Goal: Check status: Check status

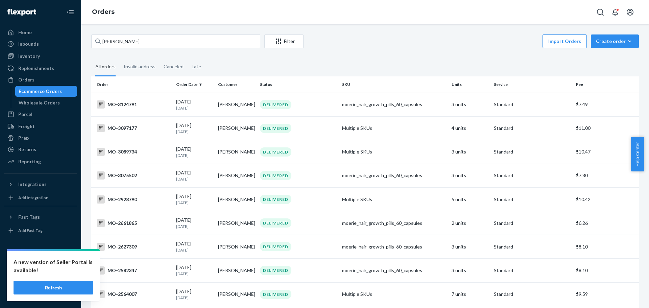
click at [131, 46] on input "[PERSON_NAME]" at bounding box center [175, 41] width 169 height 14
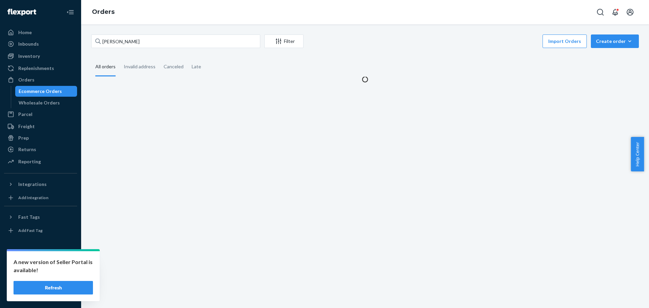
type input "[PERSON_NAME]"
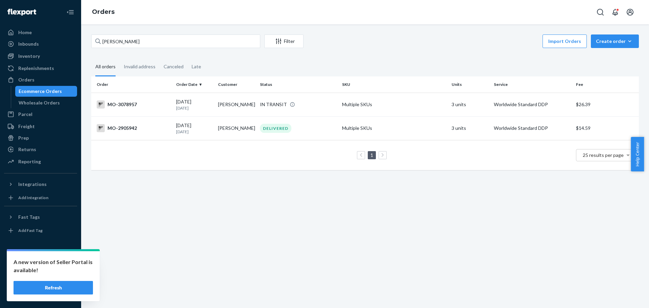
click at [243, 207] on div "[PERSON_NAME] Filter Import Orders Create order Ecommerce order Removal order A…" at bounding box center [365, 166] width 568 height 284
click at [233, 105] on td "[PERSON_NAME]" at bounding box center [236, 105] width 42 height 24
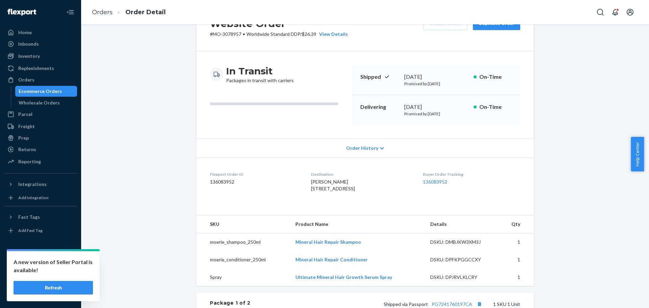
scroll to position [101, 0]
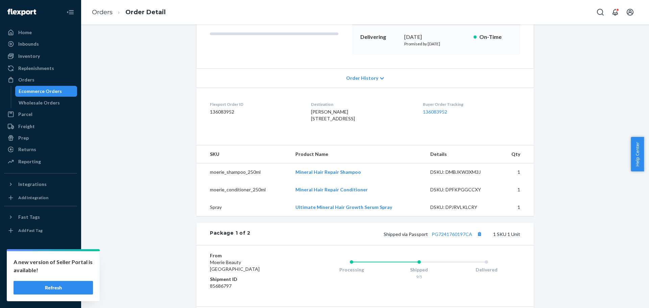
click at [174, 159] on div "Website Order # MO-3078957 • Worldwide Standard DDP / $26.39 View Details Creat…" at bounding box center [365, 232] width 558 height 598
click at [565, 126] on div "Website Order # MO-3078957 • Worldwide Standard DDP / $26.39 View Details Creat…" at bounding box center [365, 232] width 558 height 598
click at [559, 131] on div "Website Order # MO-3078957 • Worldwide Standard DDP / $26.39 View Details Creat…" at bounding box center [365, 232] width 558 height 598
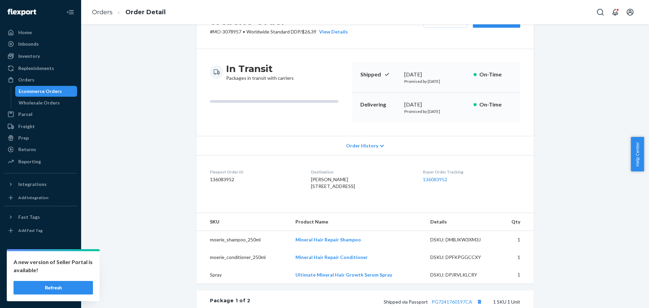
click at [169, 138] on div "Website Order # MO-3078957 • Worldwide Standard DDP / $26.39 View Details Creat…" at bounding box center [365, 300] width 558 height 598
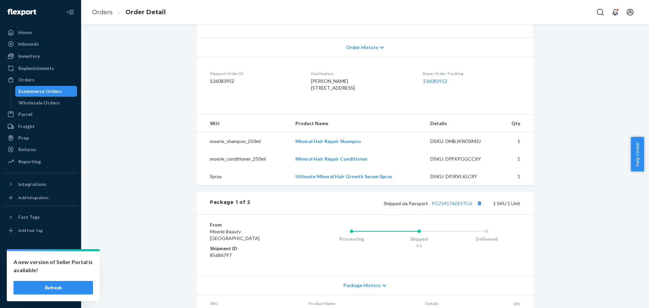
scroll to position [135, 0]
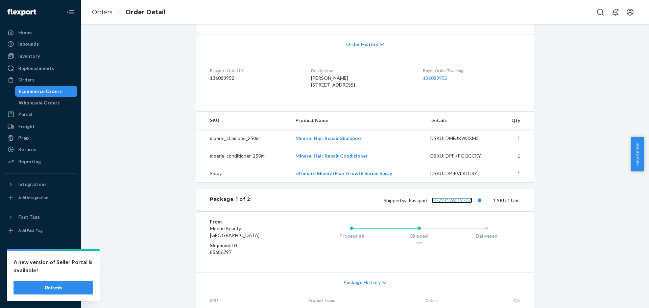
click at [443, 203] on link "PG7241760197CA" at bounding box center [452, 201] width 41 height 6
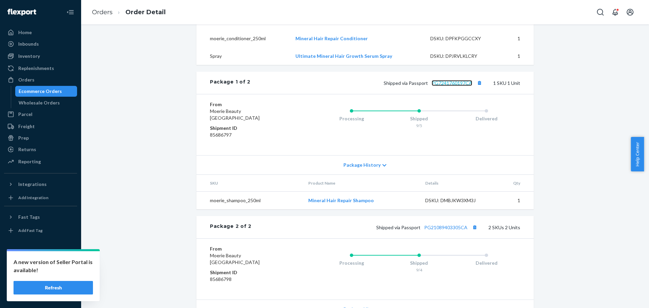
scroll to position [271, 0]
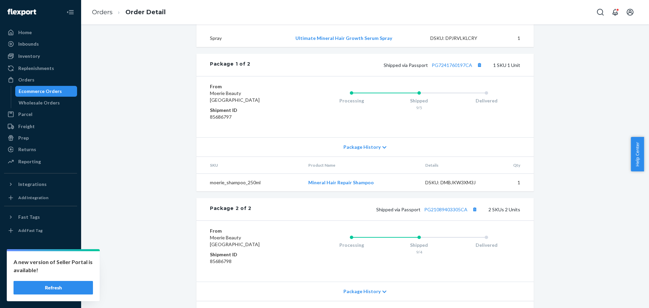
click at [170, 145] on div "Website Order # MO-3078957 • Worldwide Standard DDP / $26.39 View Details Creat…" at bounding box center [365, 63] width 558 height 598
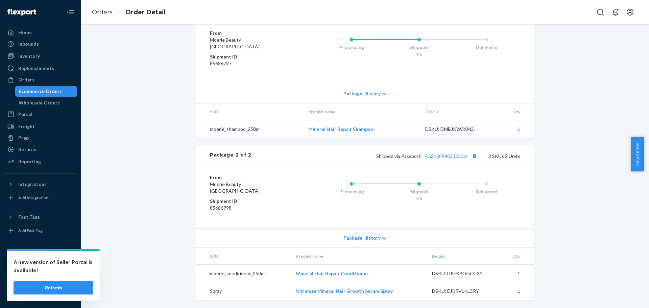
scroll to position [338, 0]
click at [454, 155] on link "PG21089403305CA" at bounding box center [445, 156] width 43 height 6
click at [154, 116] on div "Website Order # MO-3078957 • Worldwide Standard DDP / $26.39 View Details Creat…" at bounding box center [365, 9] width 558 height 598
copy link "PG21089403305CA"
drag, startPoint x: 468, startPoint y: 161, endPoint x: 402, endPoint y: 120, distance: 77.2
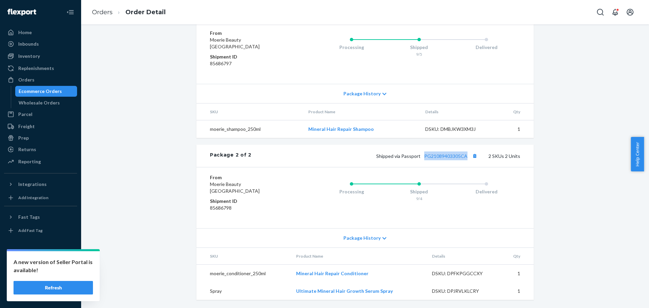
click at [421, 161] on div "Package 2 of 2 Shipped via Passport PG21089403305CA 2 SKUs 2 Units" at bounding box center [366, 156] width 338 height 22
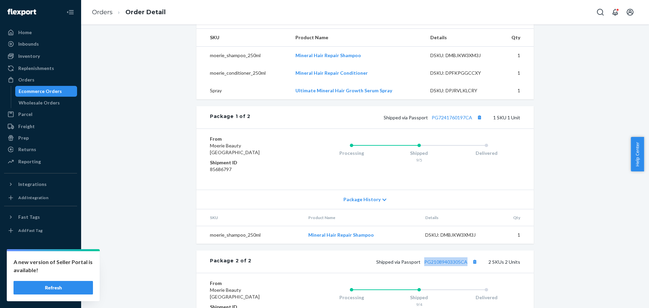
scroll to position [236, 0]
